Goal: Task Accomplishment & Management: Manage account settings

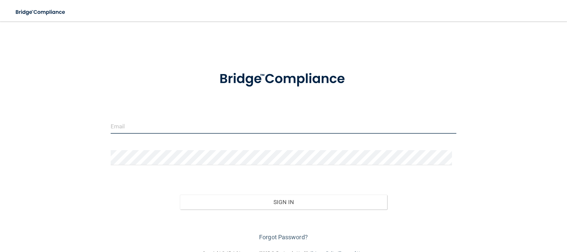
click at [270, 127] on input "email" at bounding box center [284, 125] width 346 height 15
type input "[EMAIL_ADDRESS][DOMAIN_NAME]"
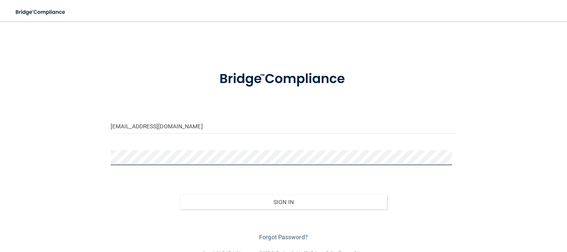
click at [180, 194] on button "Sign In" at bounding box center [284, 201] width 208 height 15
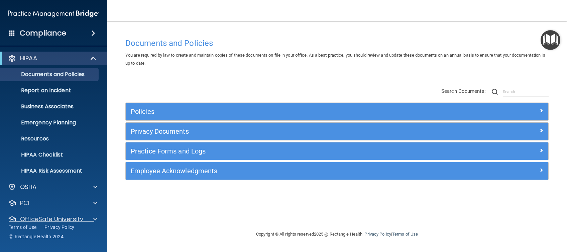
scroll to position [26, 0]
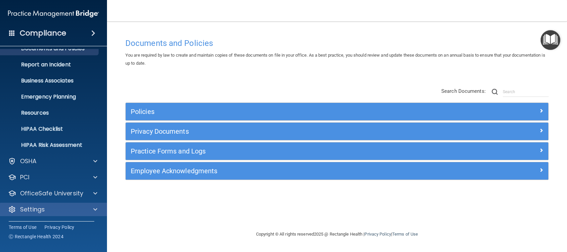
click at [32, 213] on div "Settings" at bounding box center [53, 208] width 107 height 13
click at [94, 209] on span at bounding box center [95, 209] width 4 height 8
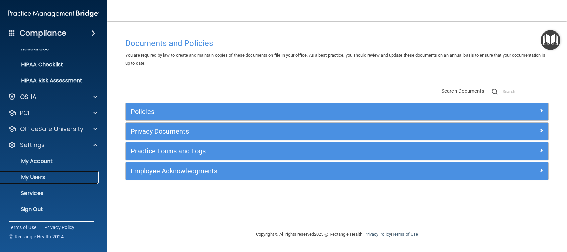
click at [37, 174] on p "My Users" at bounding box center [49, 177] width 91 height 7
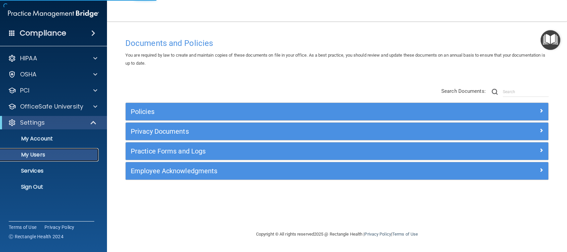
select select "20"
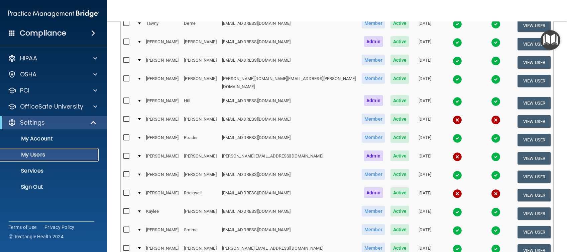
scroll to position [129, 0]
click at [518, 115] on button "View User" at bounding box center [534, 121] width 33 height 12
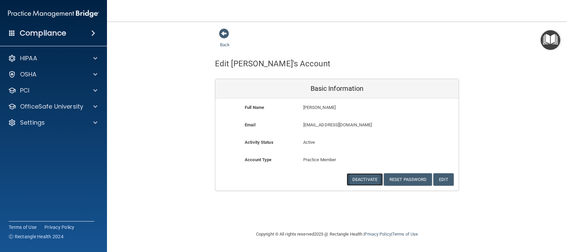
click at [363, 182] on button "Deactivate" at bounding box center [365, 179] width 36 height 12
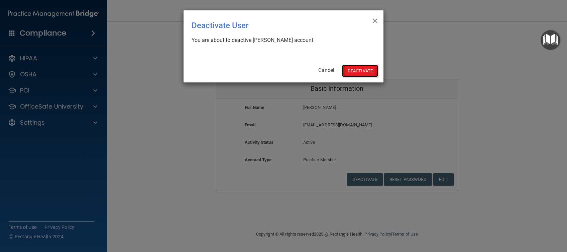
click at [367, 72] on button "Deactivate" at bounding box center [360, 71] width 36 height 12
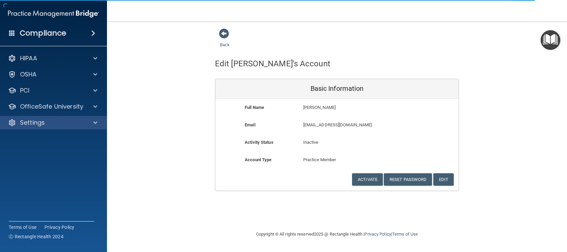
click at [40, 118] on div "Settings" at bounding box center [53, 122] width 107 height 13
click at [94, 125] on span at bounding box center [95, 122] width 4 height 8
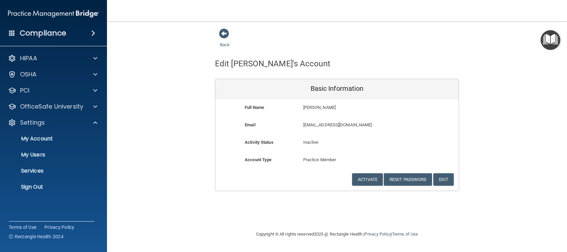
click at [32, 161] on ul "My Account My Users Services Sign Out" at bounding box center [53, 161] width 121 height 64
click at [33, 155] on p "My Users" at bounding box center [49, 154] width 91 height 7
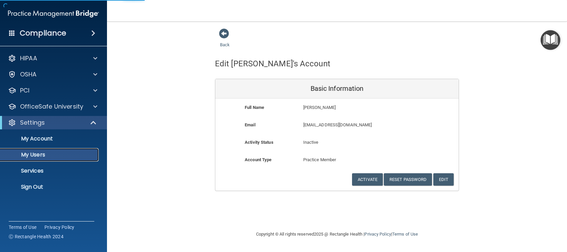
select select "20"
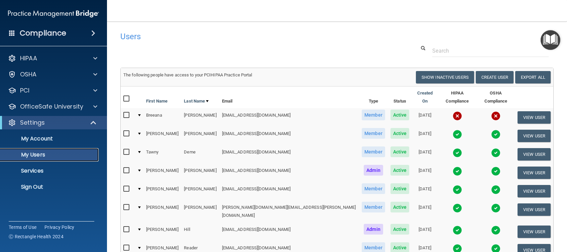
scroll to position [2, 0]
